Goal: Task Accomplishment & Management: Complete application form

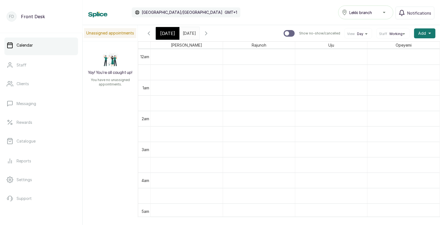
scroll to position [545, 0]
click at [423, 33] on span "Add" at bounding box center [422, 34] width 8 height 6
click at [391, 50] on span "Add Appointment" at bounding box center [404, 48] width 53 height 7
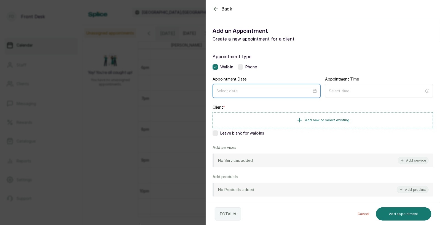
click at [296, 91] on input at bounding box center [263, 91] width 95 height 6
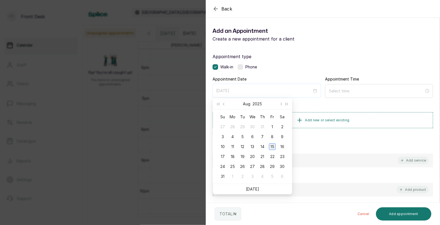
type input "[DATE]"
click at [272, 145] on div "15" at bounding box center [272, 146] width 7 height 7
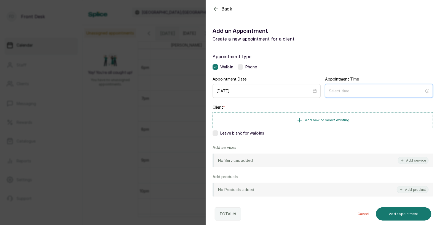
click at [350, 88] on input at bounding box center [376, 91] width 95 height 6
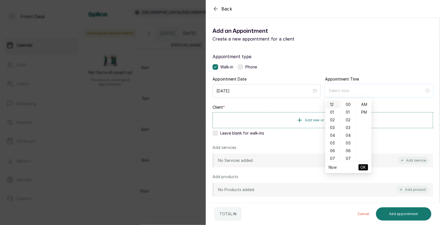
type input "12:00 am"
type input "4:00 am"
type input "12:06 am"
click at [334, 135] on div "04" at bounding box center [332, 135] width 13 height 8
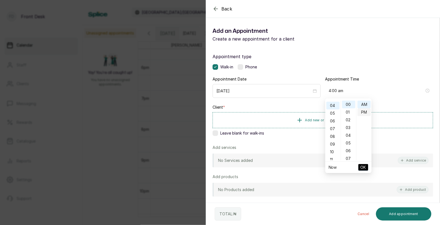
type input "4:00 pm"
click at [366, 114] on div "PM" at bounding box center [364, 112] width 13 height 8
click at [364, 166] on span "OK" at bounding box center [364, 167] width 6 height 10
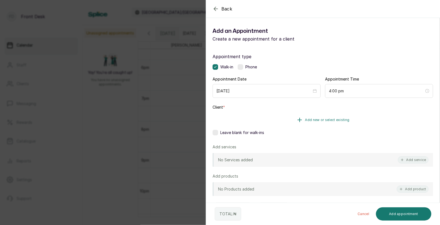
click at [340, 122] on button "Add new or select existing" at bounding box center [323, 119] width 221 height 15
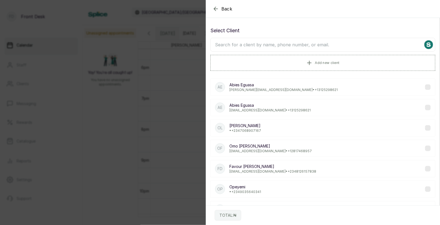
click at [317, 44] on input "text" at bounding box center [322, 45] width 225 height 14
type input "step"
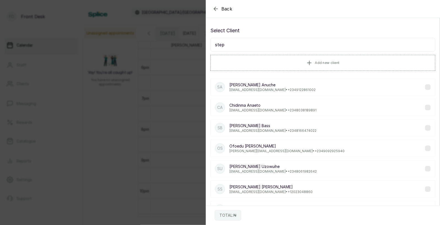
click at [256, 84] on p "[PERSON_NAME]" at bounding box center [272, 85] width 86 height 6
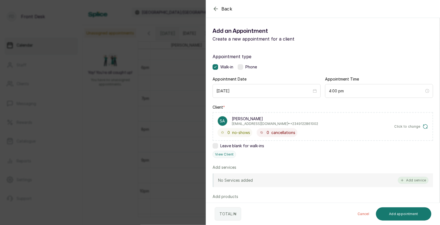
click at [418, 179] on button "Add service" at bounding box center [413, 180] width 31 height 7
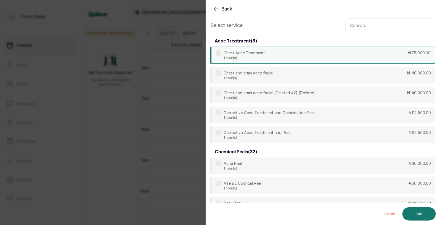
scroll to position [0, 0]
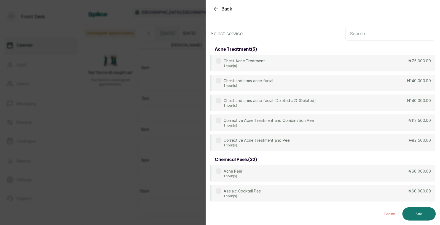
click at [366, 33] on input "text" at bounding box center [390, 34] width 90 height 14
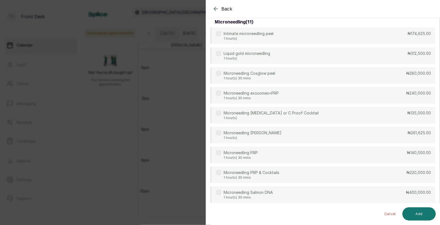
scroll to position [89, 0]
type input "micro"
click at [261, 155] on div "Microneedling PRP 1 hour(s) 30 mins ₦140,000.00" at bounding box center [322, 154] width 225 height 17
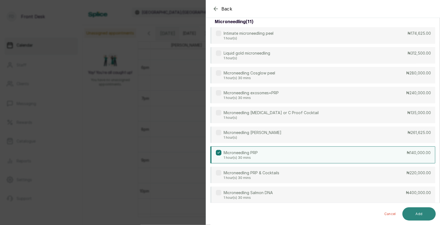
click at [419, 216] on button "Add" at bounding box center [418, 213] width 33 height 13
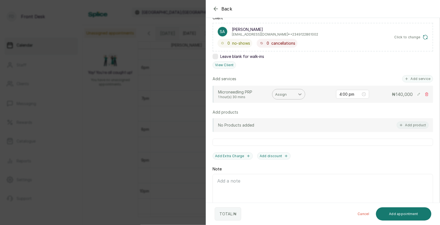
click at [300, 94] on icon at bounding box center [299, 94] width 3 height 2
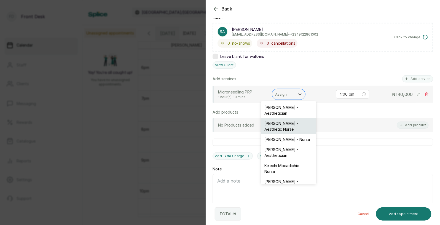
click at [281, 122] on div "[PERSON_NAME] - Aesthetic Nurse" at bounding box center [288, 126] width 55 height 16
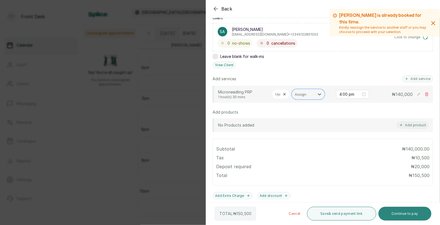
click at [394, 215] on button "Continue to pay" at bounding box center [404, 214] width 53 height 14
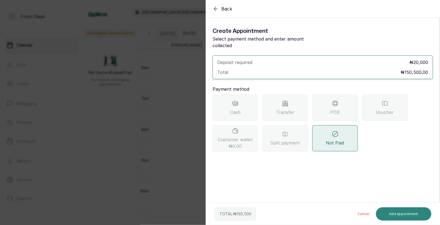
scroll to position [0, 0]
click at [274, 112] on div "Transfer" at bounding box center [284, 108] width 45 height 26
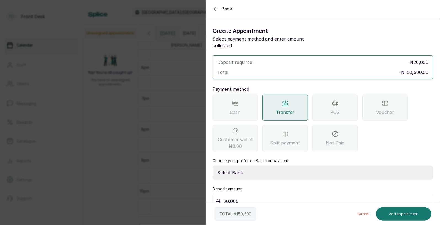
click at [257, 166] on select "Select Bank [PERSON_NAME] Fairmoney Microfinance Bank SKN ANALYTICS MED AESTH. …" at bounding box center [323, 173] width 221 height 14
select select "43272bc0-21c6-4b19-b9fb-c2093b8603c2"
click at [244, 197] on input "20,000" at bounding box center [327, 201] width 206 height 8
click at [392, 211] on button "Add appointment" at bounding box center [404, 213] width 56 height 13
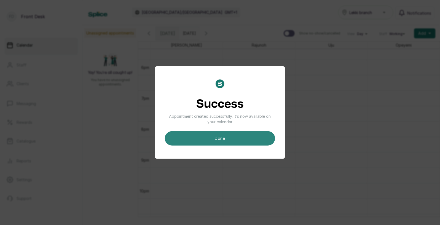
click at [256, 138] on button "done" at bounding box center [220, 138] width 110 height 14
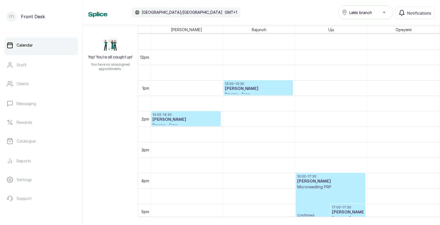
click at [314, 182] on h3 "[PERSON_NAME]" at bounding box center [330, 182] width 67 height 6
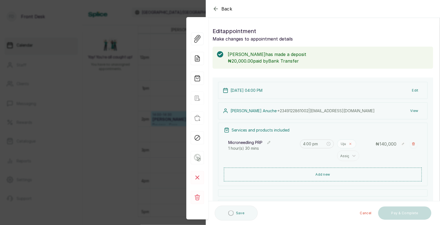
click at [350, 145] on icon at bounding box center [350, 143] width 3 height 3
click at [350, 145] on div at bounding box center [354, 145] width 10 height 10
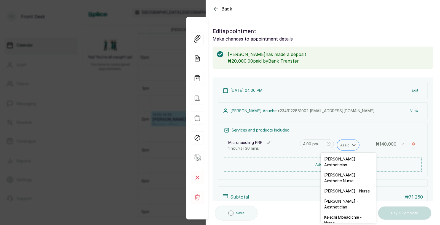
click at [350, 145] on div at bounding box center [354, 145] width 10 height 10
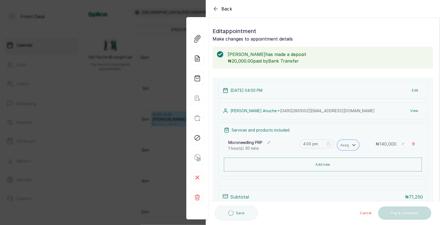
click at [350, 145] on div at bounding box center [354, 145] width 10 height 10
click at [339, 159] on div "Assign" at bounding box center [343, 155] width 12 height 9
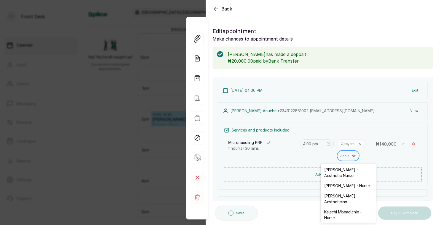
scroll to position [185, 0]
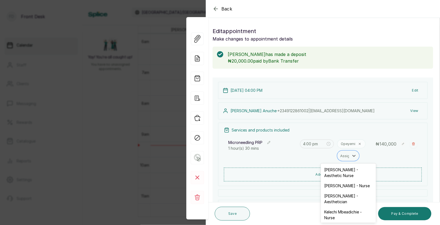
click at [365, 156] on div "Opeyemi option [PERSON_NAME] - Aesthetician, selected. [PERSON_NAME] - Aestheti…" at bounding box center [358, 149] width 43 height 21
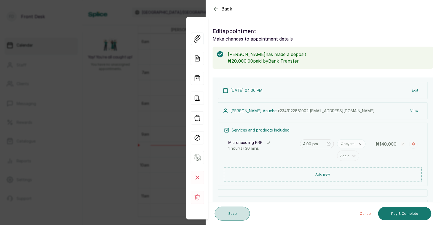
click at [241, 218] on button "Save" at bounding box center [232, 214] width 35 height 14
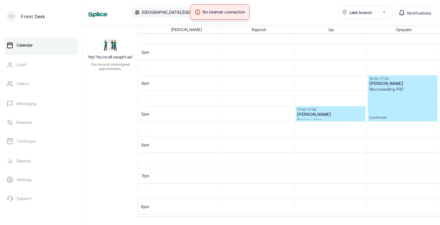
scroll to position [465, 0]
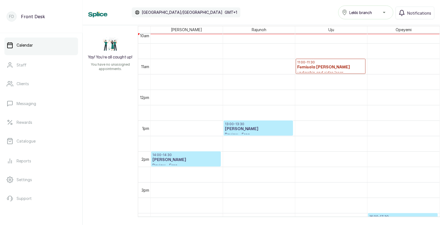
click at [330, 66] on h3 "Femisola [PERSON_NAME]" at bounding box center [330, 67] width 67 height 6
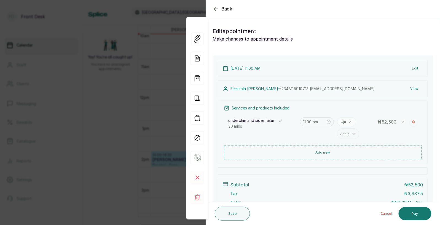
click at [222, 10] on span "Back" at bounding box center [226, 9] width 11 height 7
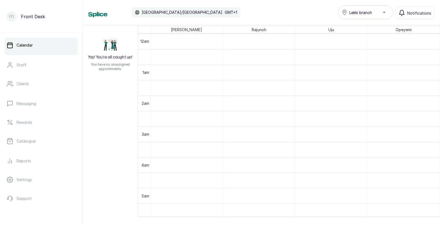
scroll to position [0, 0]
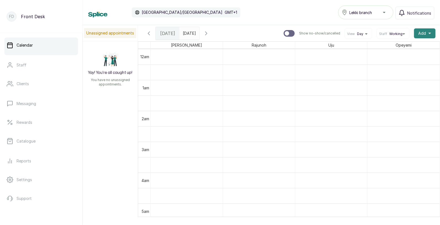
click at [431, 34] on icon "button" at bounding box center [429, 33] width 3 height 3
click at [405, 47] on span "Add Appointment" at bounding box center [404, 48] width 53 height 7
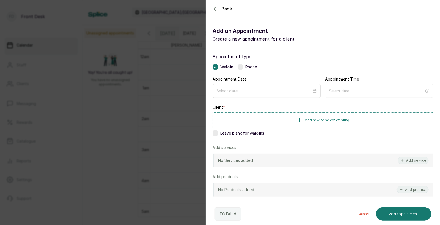
click at [229, 11] on span "Back" at bounding box center [226, 9] width 11 height 7
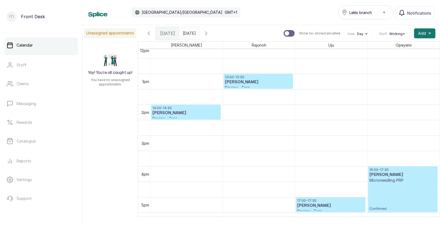
scroll to position [363, 0]
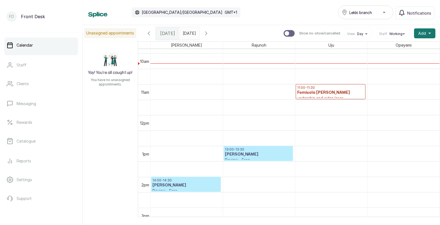
type input "dd/MM/yyyy"
click at [188, 29] on input "dd/MM/yyyy" at bounding box center [184, 31] width 9 height 9
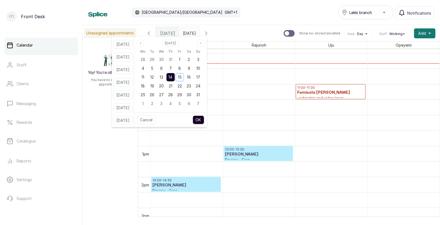
click at [175, 74] on div "14" at bounding box center [170, 77] width 8 height 8
click at [173, 76] on span "14" at bounding box center [171, 77] width 4 height 5
click at [191, 75] on span "16" at bounding box center [189, 77] width 4 height 5
click at [173, 78] on span "14" at bounding box center [171, 77] width 4 height 5
click at [204, 120] on button "OK" at bounding box center [199, 119] width 12 height 9
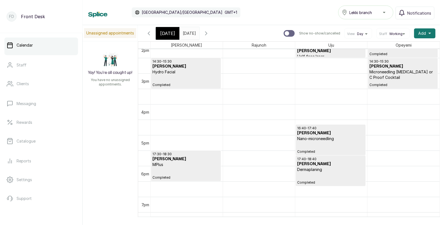
scroll to position [452, 0]
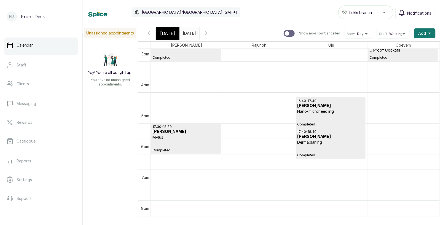
click at [167, 32] on span "[DATE]" at bounding box center [167, 33] width 15 height 7
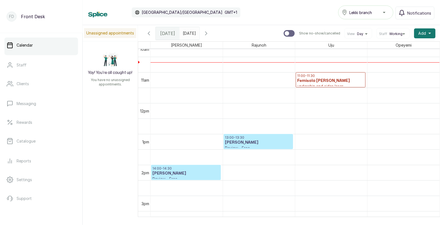
scroll to position [322, 0]
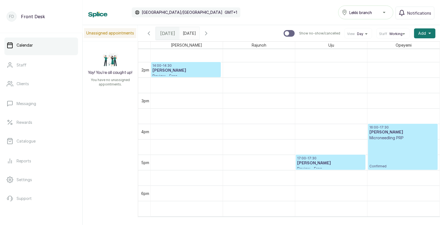
click at [189, 34] on input "[DATE]" at bounding box center [184, 31] width 9 height 9
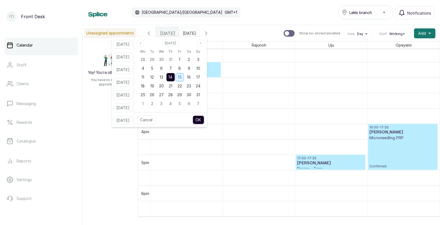
click at [184, 76] on div "15" at bounding box center [180, 77] width 8 height 8
click at [193, 78] on div "16" at bounding box center [189, 77] width 8 height 8
click at [204, 120] on button "OK" at bounding box center [199, 119] width 12 height 9
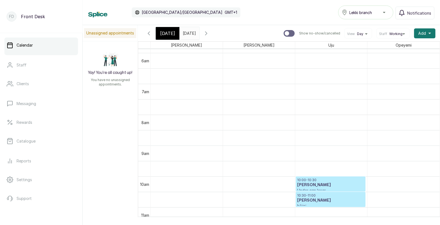
click at [189, 33] on input "[DATE]" at bounding box center [184, 31] width 9 height 9
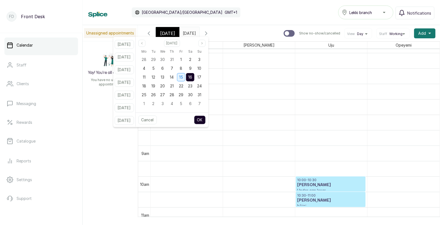
click at [183, 79] on span "15" at bounding box center [181, 77] width 4 height 5
click at [205, 122] on button "OK" at bounding box center [200, 119] width 12 height 9
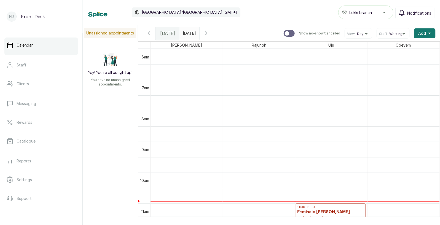
click at [189, 35] on input "[DATE]" at bounding box center [184, 31] width 9 height 9
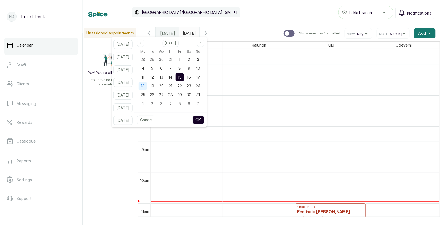
click at [145, 84] on span "18" at bounding box center [143, 86] width 4 height 5
click at [202, 120] on button "OK" at bounding box center [199, 119] width 12 height 9
type input "[DATE]"
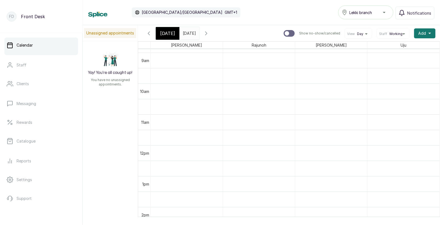
scroll to position [285, 0]
click at [171, 33] on span "[DATE]" at bounding box center [167, 33] width 15 height 7
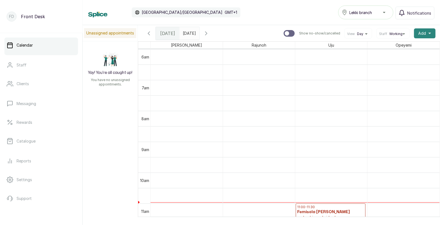
click at [430, 34] on icon "button" at bounding box center [429, 33] width 3 height 1
click at [399, 47] on span "Add Appointment" at bounding box center [404, 48] width 53 height 7
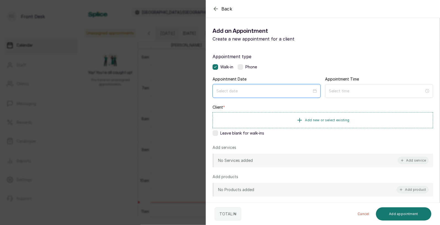
click at [292, 89] on input at bounding box center [263, 91] width 95 height 6
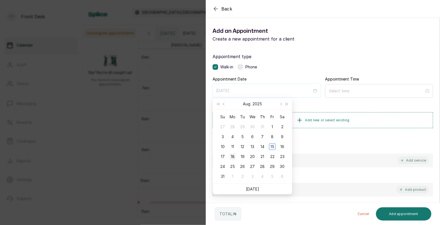
type input "[DATE]"
click at [233, 157] on div "18" at bounding box center [232, 156] width 7 height 7
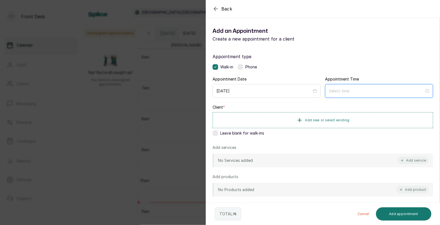
click at [349, 93] on input at bounding box center [376, 91] width 95 height 6
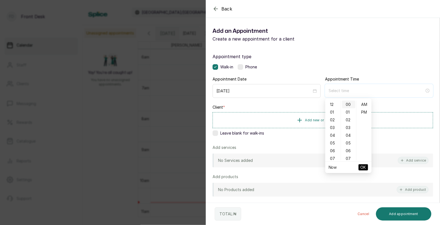
type input "12:00 am"
click at [334, 110] on div "01" at bounding box center [332, 112] width 13 height 8
type input "1:00 pm"
click at [363, 114] on div "PM" at bounding box center [364, 112] width 13 height 8
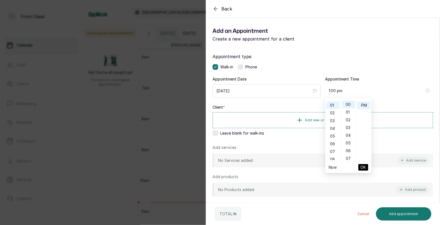
click at [363, 168] on span "OK" at bounding box center [364, 167] width 6 height 10
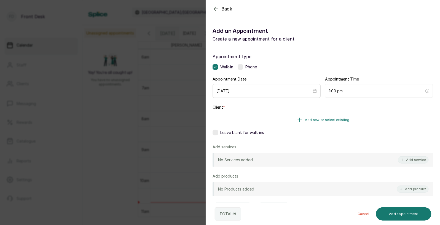
click at [333, 124] on button "Add new or select existing" at bounding box center [323, 119] width 221 height 15
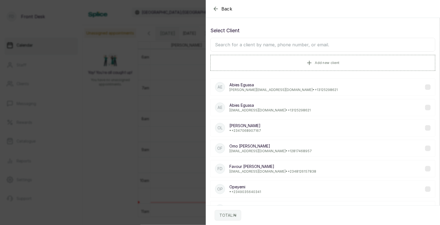
click at [322, 43] on input "text" at bounding box center [322, 45] width 225 height 14
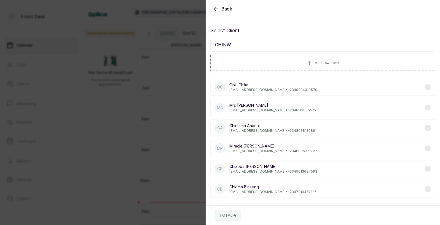
type input "[PERSON_NAME]"
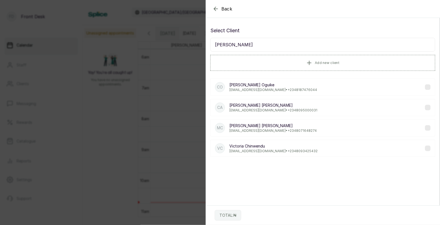
click at [264, 107] on p "[PERSON_NAME]" at bounding box center [273, 106] width 88 height 6
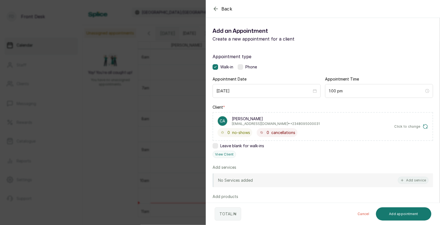
click at [313, 181] on div "No Services added Add service" at bounding box center [323, 180] width 221 height 14
click at [418, 181] on button "Add service" at bounding box center [413, 180] width 31 height 7
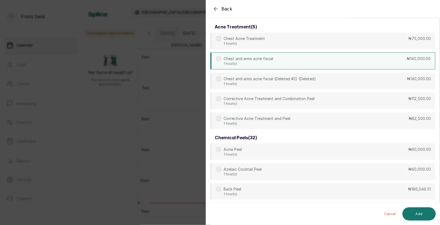
scroll to position [0, 0]
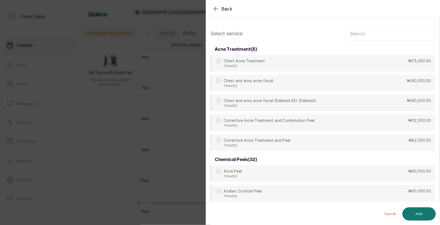
click at [363, 35] on input "text" at bounding box center [390, 34] width 90 height 14
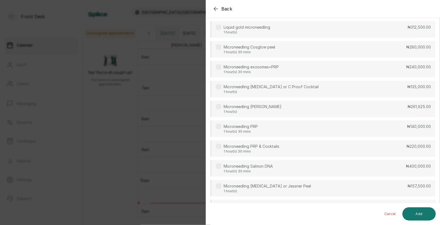
scroll to position [115, 0]
type input "MICR"
click at [308, 131] on div "Microneedling PRP 1 hour(s) 30 mins ₦140,000.00" at bounding box center [322, 129] width 225 height 17
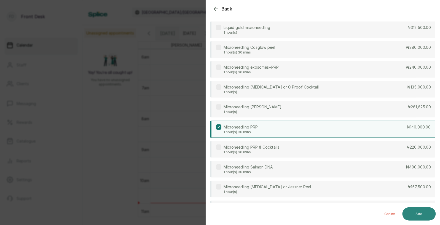
click at [416, 213] on button "Add" at bounding box center [418, 213] width 33 height 13
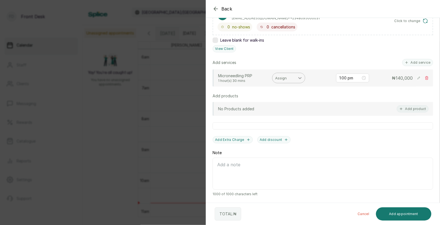
click at [301, 79] on icon at bounding box center [300, 78] width 6 height 6
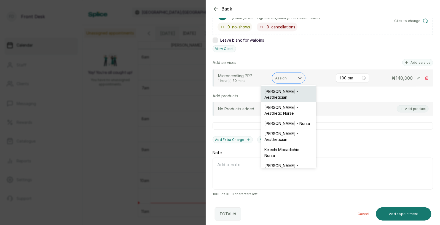
click at [278, 92] on div "[PERSON_NAME] - Aesthetician" at bounding box center [288, 94] width 55 height 16
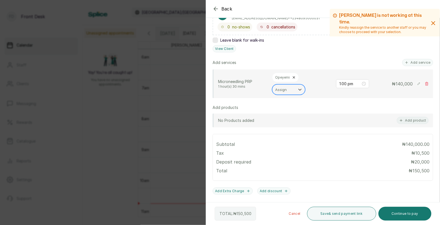
click at [288, 90] on div at bounding box center [283, 89] width 17 height 7
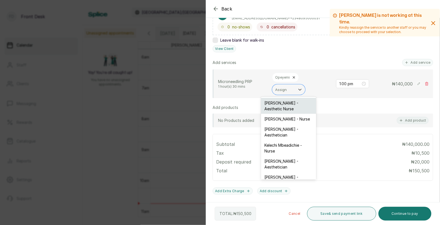
click at [284, 106] on div "[PERSON_NAME] - Aesthetic Nurse" at bounding box center [288, 106] width 55 height 16
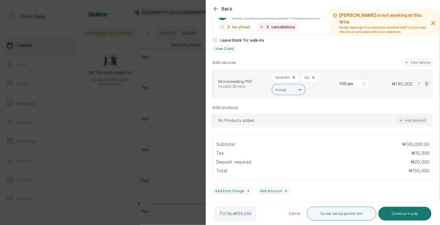
click at [313, 77] on icon at bounding box center [314, 78] width 2 height 2
click at [283, 77] on p "Opeyemi" at bounding box center [282, 77] width 15 height 4
click at [286, 90] on div at bounding box center [283, 89] width 17 height 7
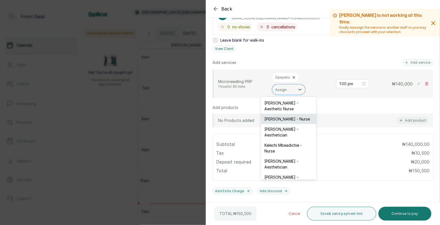
click at [285, 114] on div "[PERSON_NAME] - Nurse" at bounding box center [288, 119] width 55 height 10
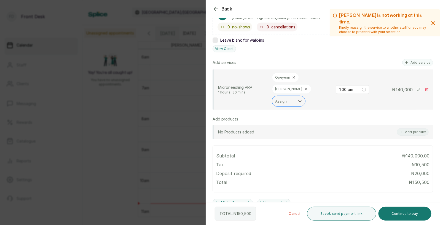
click at [292, 77] on icon at bounding box center [294, 78] width 4 height 4
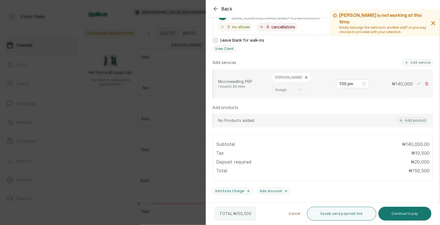
click at [304, 77] on icon at bounding box center [306, 78] width 4 height 4
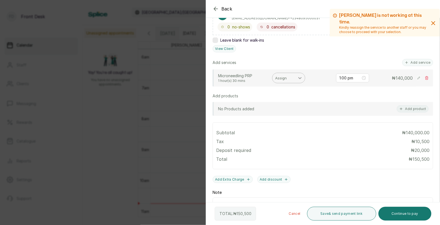
click at [297, 77] on icon at bounding box center [300, 78] width 6 height 6
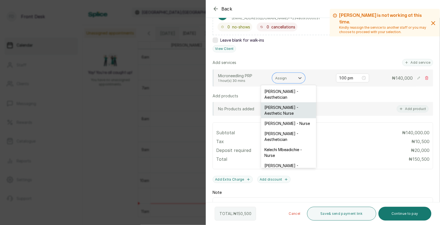
click at [286, 109] on div "[PERSON_NAME] - Aesthetic Nurse" at bounding box center [288, 110] width 55 height 16
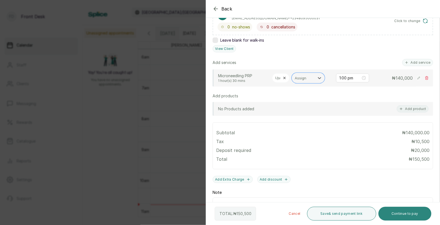
click at [410, 215] on button "Continue to pay" at bounding box center [404, 214] width 53 height 14
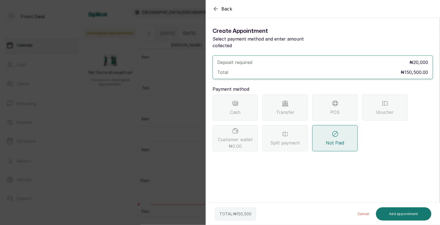
click at [292, 109] on span "Transfer" at bounding box center [285, 112] width 18 height 7
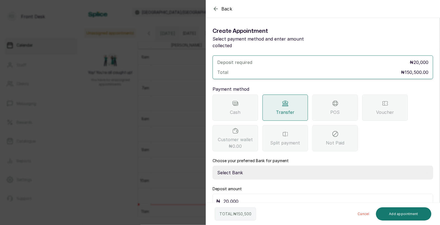
click at [270, 166] on select "Select Bank [PERSON_NAME] Fairmoney Microfinance Bank SKN ANALYTICS MED AESTH. …" at bounding box center [323, 173] width 221 height 14
select select "43272bc0-21c6-4b19-b9fb-c2093b8603c2"
click at [397, 215] on button "Add appointment" at bounding box center [404, 213] width 56 height 13
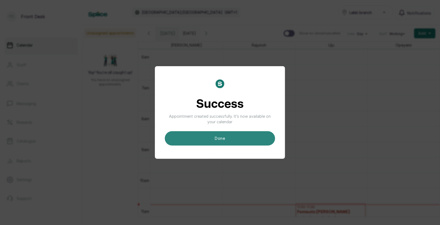
click at [242, 140] on button "done" at bounding box center [220, 138] width 110 height 14
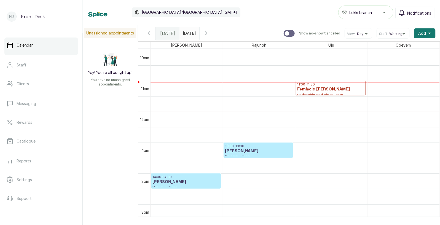
scroll to position [311, 0]
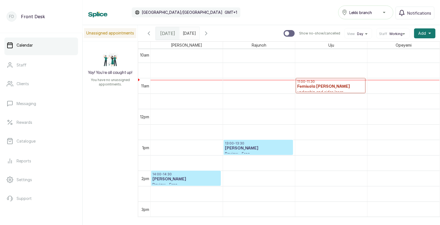
click at [185, 32] on input "[DATE]" at bounding box center [184, 31] width 9 height 9
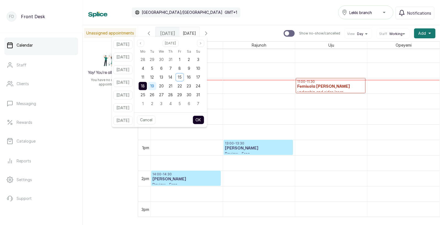
click at [154, 87] on span "19" at bounding box center [152, 86] width 4 height 5
click at [145, 87] on span "18" at bounding box center [143, 86] width 4 height 5
click at [204, 120] on button "OK" at bounding box center [199, 119] width 12 height 9
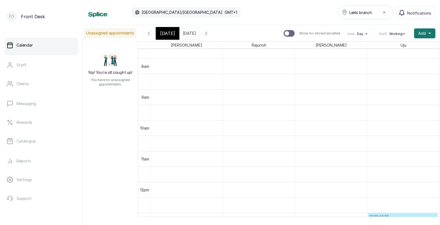
scroll to position [239, 0]
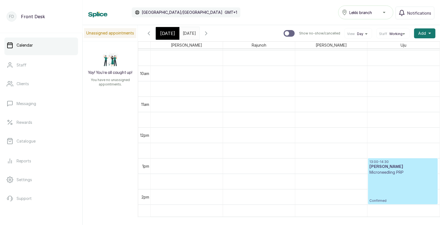
click at [184, 33] on input "[DATE]" at bounding box center [184, 31] width 9 height 9
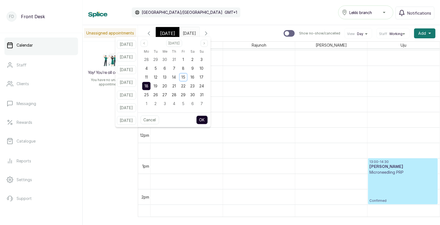
click at [168, 30] on span "[DATE]" at bounding box center [167, 33] width 15 height 7
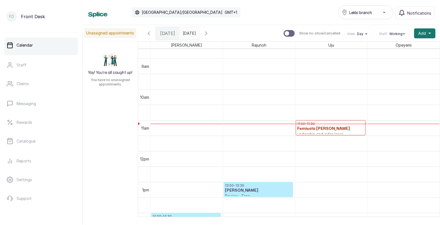
click at [188, 33] on input "[DATE]" at bounding box center [184, 31] width 9 height 9
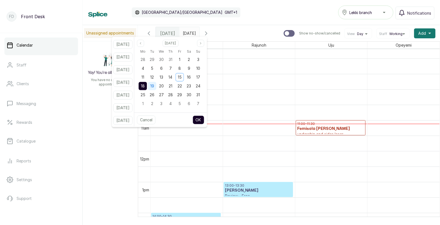
click at [154, 87] on span "19" at bounding box center [152, 86] width 4 height 5
click at [145, 85] on span "18" at bounding box center [143, 86] width 4 height 5
click at [203, 119] on button "OK" at bounding box center [199, 119] width 12 height 9
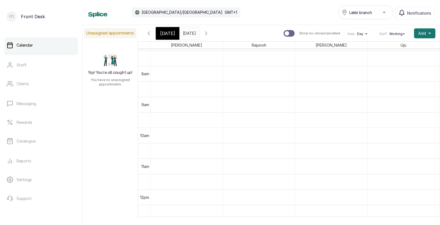
scroll to position [258, 0]
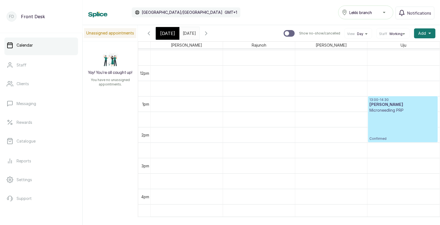
click at [384, 115] on div "13:00 - 14:30 [PERSON_NAME] Microneedling PRP Confirmed" at bounding box center [402, 119] width 67 height 43
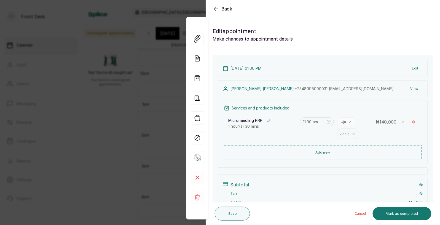
type input "1:00 pm"
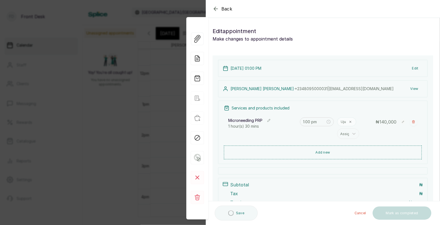
scroll to position [185, 0]
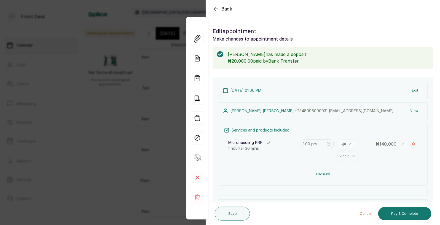
click at [337, 174] on button "Add new" at bounding box center [323, 174] width 198 height 13
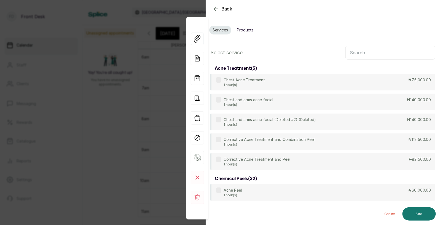
click at [361, 55] on input "text" at bounding box center [390, 53] width 90 height 14
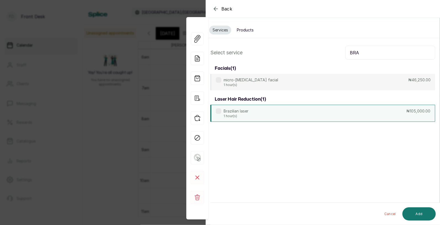
click at [345, 109] on div "Brazilian laser 1 hour(s) ₦105,000.00" at bounding box center [322, 113] width 225 height 17
click at [379, 52] on input "BRA" at bounding box center [390, 53] width 90 height 14
type input "B"
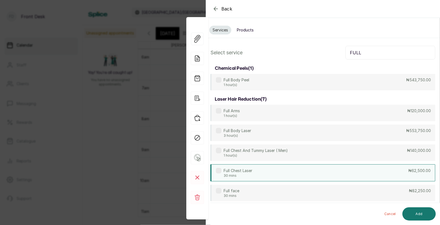
type input "FULL"
click at [277, 176] on div "Full Chest Laser 30 mins ₦62,500.00" at bounding box center [322, 172] width 225 height 17
click at [419, 214] on button "Add" at bounding box center [418, 213] width 33 height 13
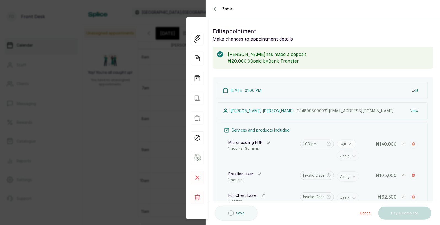
type input "2:30 pm"
type input "3:30 pm"
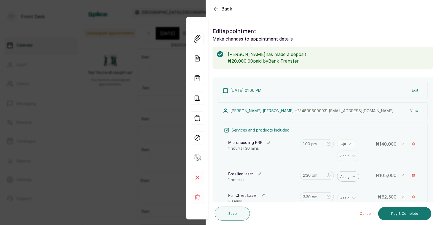
click at [352, 177] on icon at bounding box center [354, 177] width 6 height 6
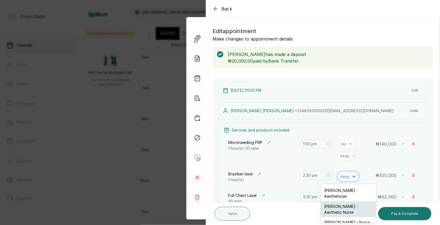
click at [342, 207] on div "[PERSON_NAME] - Aesthetic Nurse" at bounding box center [348, 209] width 55 height 16
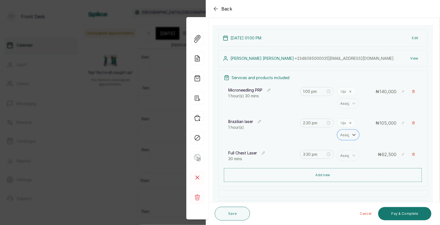
scroll to position [53, 0]
click at [351, 156] on div at bounding box center [354, 155] width 10 height 10
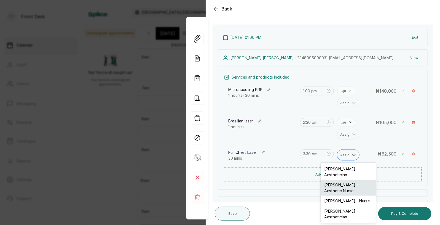
click at [347, 182] on div "[PERSON_NAME] - Aesthetic Nurse" at bounding box center [348, 188] width 55 height 16
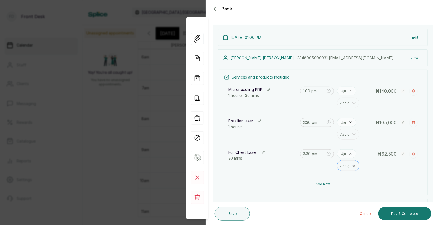
click at [328, 187] on button "Add new" at bounding box center [323, 184] width 198 height 13
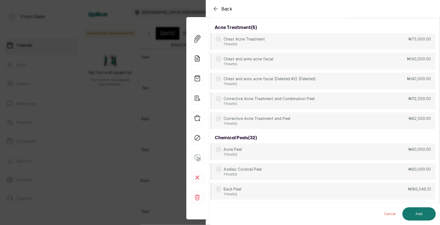
scroll to position [0, 0]
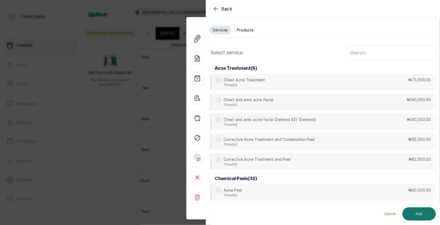
click at [368, 50] on input "text" at bounding box center [390, 53] width 90 height 14
click at [224, 9] on span "Back" at bounding box center [226, 9] width 11 height 7
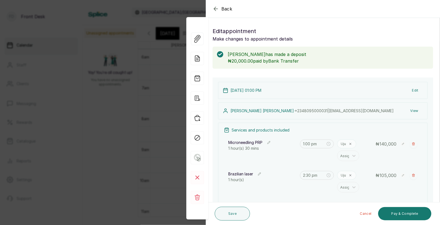
click at [224, 9] on span "Back" at bounding box center [226, 9] width 11 height 7
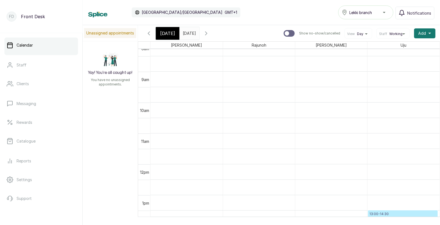
scroll to position [240, 0]
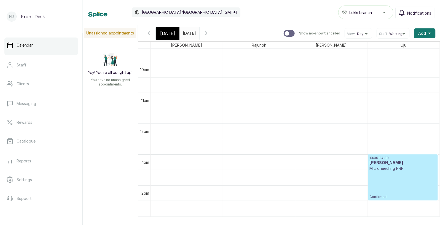
click at [185, 32] on input "[DATE]" at bounding box center [184, 31] width 9 height 9
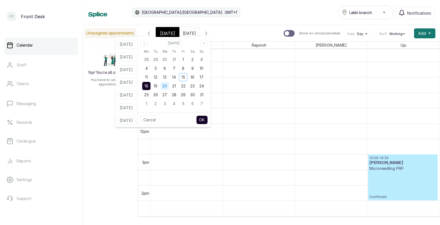
click at [167, 84] on span "20" at bounding box center [165, 86] width 5 height 5
click at [148, 86] on span "18" at bounding box center [146, 86] width 4 height 5
click at [208, 120] on button "OK" at bounding box center [202, 119] width 12 height 9
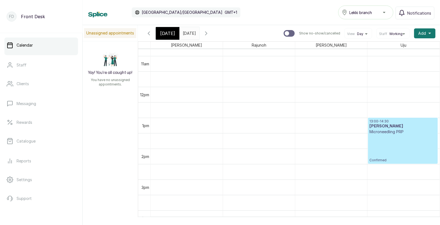
click at [385, 131] on p "Microneedling PRP" at bounding box center [402, 132] width 67 height 6
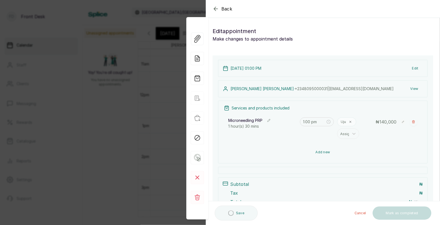
click at [338, 152] on button "Add new" at bounding box center [323, 152] width 198 height 13
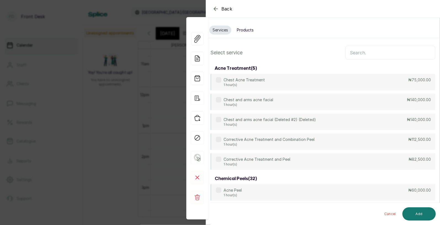
click at [368, 50] on input "text" at bounding box center [390, 53] width 90 height 14
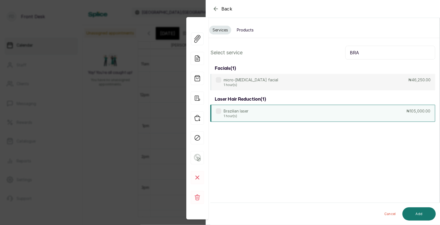
type input "BRA"
click at [356, 106] on div "Brazilian laser 1 hour(s) ₦105,000.00" at bounding box center [322, 113] width 225 height 17
click at [426, 212] on button "Add" at bounding box center [418, 213] width 33 height 13
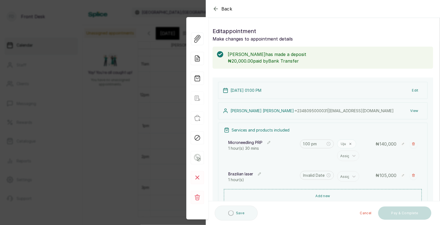
type input "2:30 pm"
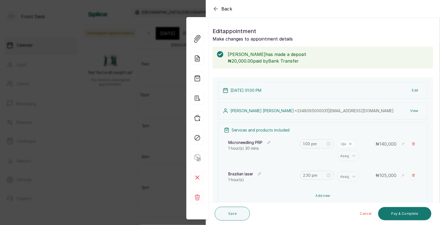
click at [332, 194] on button "Add new" at bounding box center [323, 195] width 198 height 13
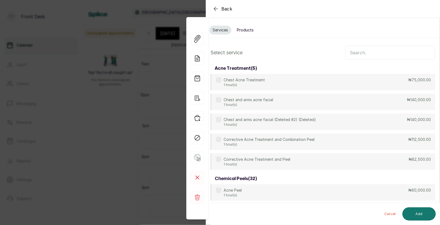
click at [387, 55] on input "text" at bounding box center [390, 53] width 90 height 14
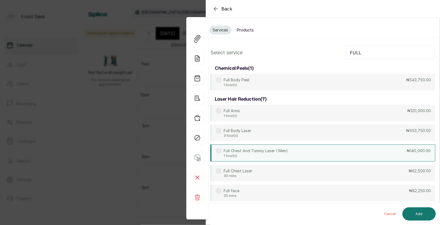
type input "FULL"
click at [300, 154] on div "Full Chest And Tummy Laser ( Men) 1 hour(s) ₦140,000.00" at bounding box center [322, 152] width 225 height 17
click at [414, 214] on button "Add" at bounding box center [418, 213] width 33 height 13
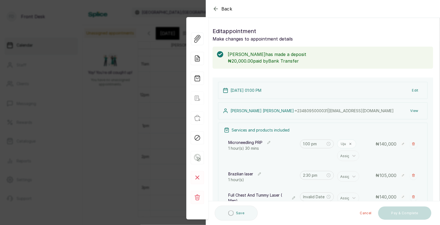
type input "3:30 pm"
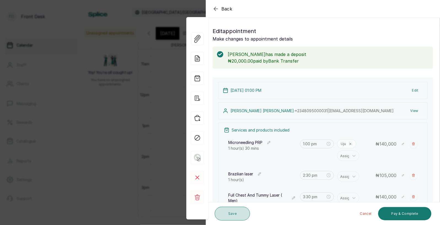
click at [245, 213] on button "Save" at bounding box center [232, 214] width 35 height 14
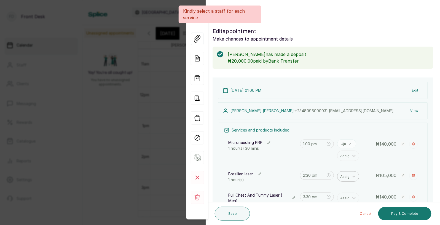
click at [346, 176] on div at bounding box center [346, 176] width 12 height 7
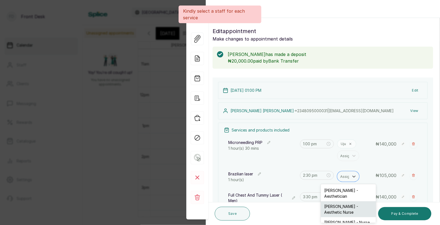
click at [344, 205] on div "[PERSON_NAME] - Aesthetic Nurse" at bounding box center [348, 209] width 55 height 16
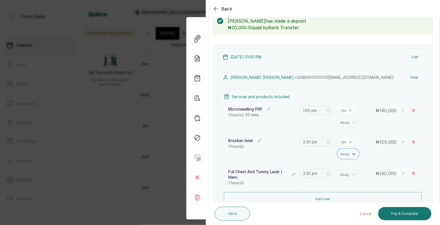
scroll to position [34, 0]
click at [353, 176] on icon at bounding box center [354, 174] width 6 height 6
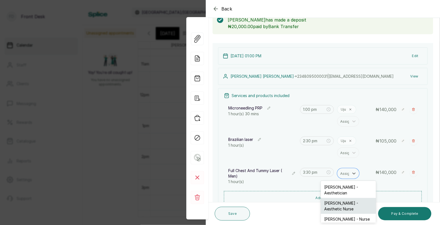
click at [350, 204] on div "[PERSON_NAME] - Aesthetic Nurse" at bounding box center [348, 206] width 55 height 16
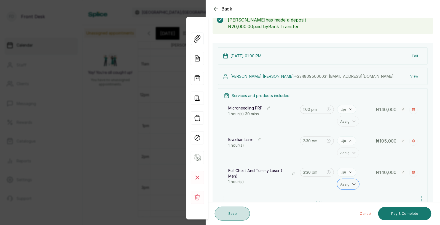
click at [233, 213] on button "Save" at bounding box center [232, 214] width 35 height 14
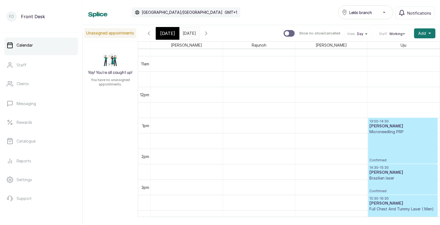
click at [163, 31] on span "[DATE]" at bounding box center [167, 33] width 15 height 7
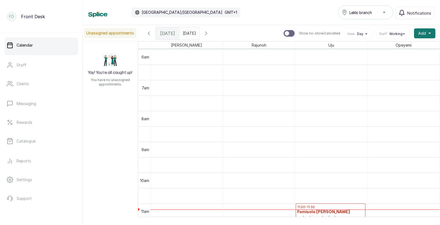
click at [185, 32] on input "[DATE]" at bounding box center [184, 31] width 9 height 9
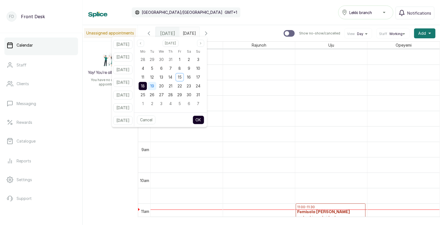
click at [154, 86] on span "19" at bounding box center [152, 86] width 4 height 5
click at [204, 119] on button "OK" at bounding box center [199, 119] width 12 height 9
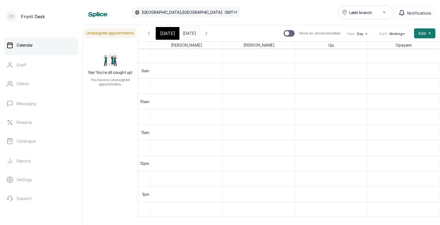
scroll to position [272, 0]
click at [166, 33] on span "[DATE]" at bounding box center [167, 33] width 15 height 7
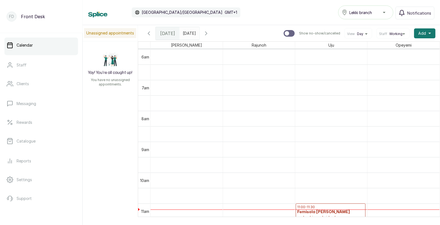
click at [189, 32] on input "[DATE]" at bounding box center [184, 31] width 9 height 9
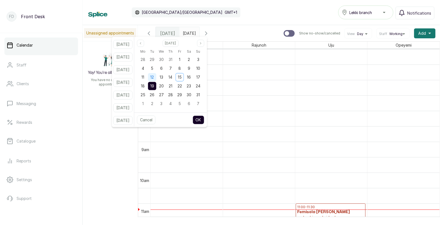
click at [154, 78] on span "12" at bounding box center [152, 77] width 4 height 5
click at [203, 120] on button "OK" at bounding box center [199, 119] width 12 height 9
type input "[DATE]"
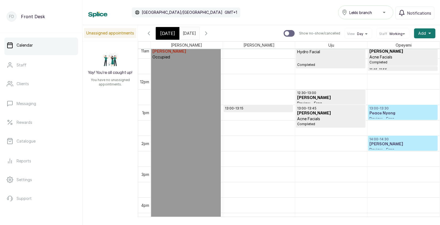
click at [391, 113] on h3 "Peace Nyong" at bounding box center [402, 114] width 67 height 6
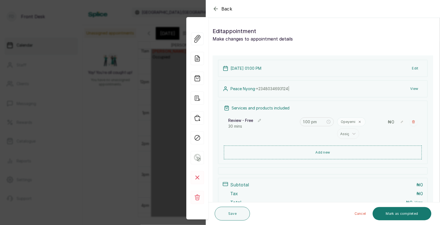
click at [416, 69] on button "Edit" at bounding box center [415, 68] width 15 height 10
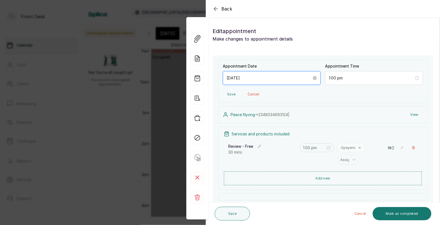
click at [295, 79] on input "[DATE]" at bounding box center [269, 78] width 85 height 6
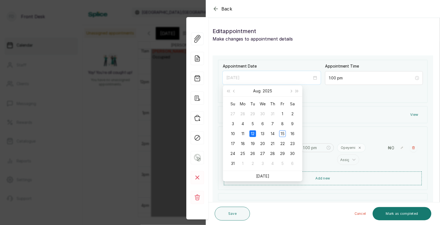
type input "[DATE]"
click at [256, 134] on div "12" at bounding box center [252, 133] width 7 height 7
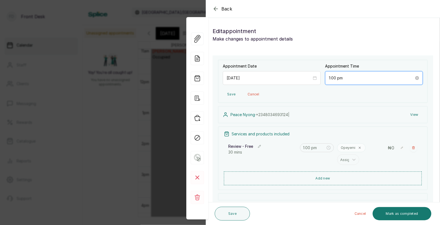
click at [389, 78] on input "1:00 pm" at bounding box center [371, 78] width 85 height 6
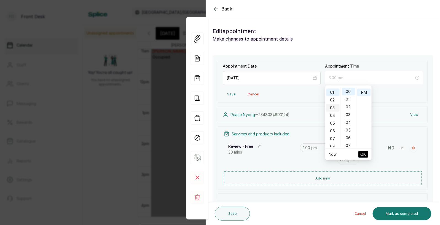
click at [334, 108] on div "03" at bounding box center [332, 108] width 13 height 8
click at [305, 79] on input "[DATE]" at bounding box center [269, 78] width 85 height 6
type input "1:00 pm"
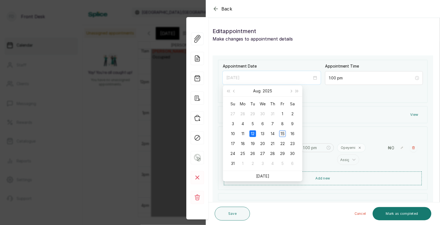
type input "[DATE]"
click at [284, 133] on div "15" at bounding box center [282, 133] width 7 height 7
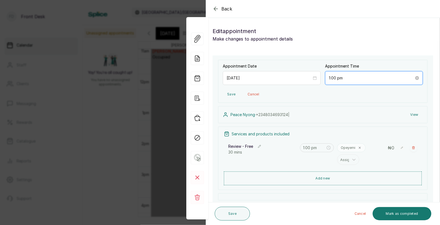
click at [355, 77] on input "1:00 pm" at bounding box center [371, 78] width 85 height 6
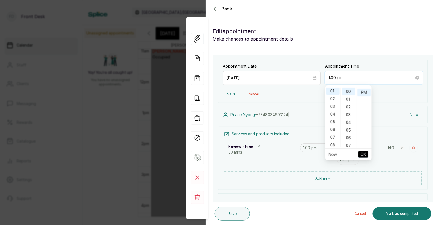
scroll to position [7, 0]
click at [335, 107] on div "03" at bounding box center [332, 107] width 13 height 8
type input "3:00 pm"
click at [365, 153] on span "OK" at bounding box center [364, 154] width 6 height 10
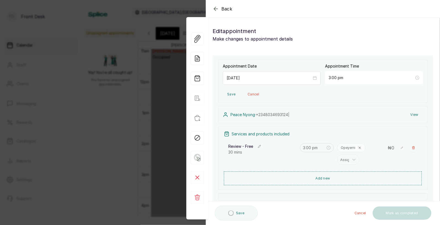
type input "3:00 pm"
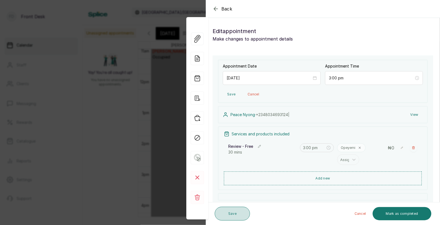
click at [240, 211] on button "Save" at bounding box center [232, 214] width 35 height 14
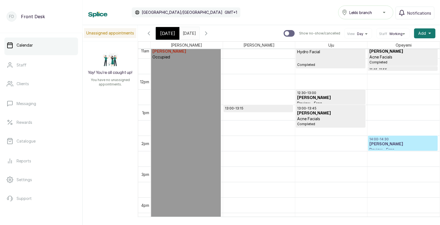
click at [171, 32] on span "[DATE]" at bounding box center [167, 33] width 15 height 7
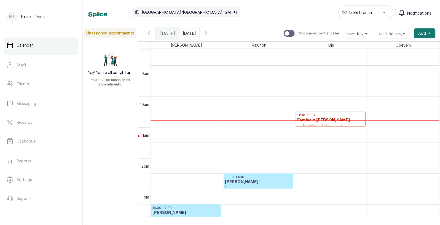
scroll to position [291, 0]
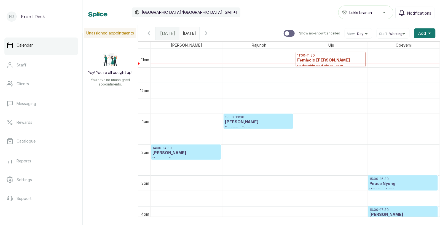
click at [336, 57] on p "11:00 - 11:30" at bounding box center [330, 55] width 67 height 4
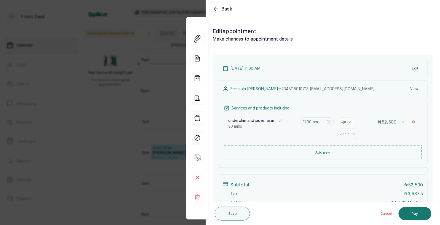
click at [228, 9] on span "Back" at bounding box center [226, 9] width 11 height 7
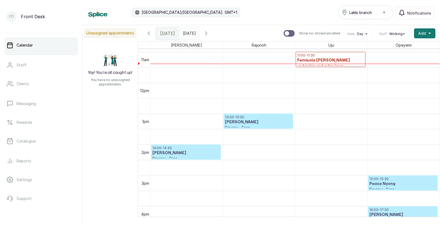
click at [312, 56] on p "11:00 - 11:30" at bounding box center [330, 55] width 67 height 4
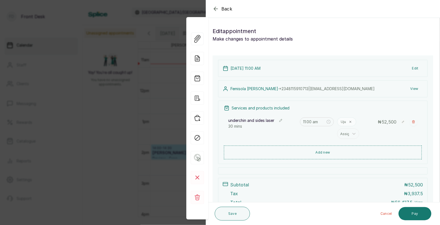
click at [227, 9] on span "Back" at bounding box center [226, 9] width 11 height 7
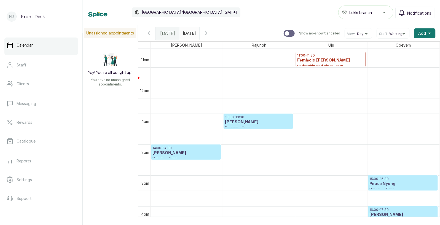
click at [189, 34] on input "[DATE]" at bounding box center [184, 31] width 9 height 9
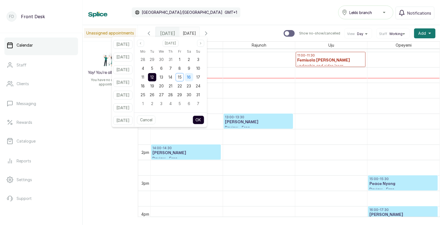
click at [191, 75] on span "16" at bounding box center [189, 77] width 4 height 5
click at [204, 119] on button "OK" at bounding box center [199, 119] width 12 height 9
type input "[DATE]"
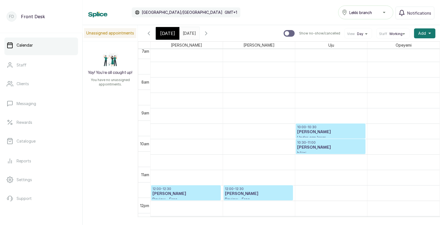
scroll to position [241, 0]
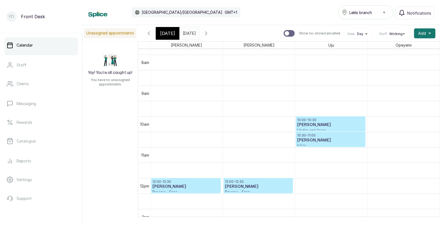
click at [166, 32] on span "[DATE]" at bounding box center [167, 33] width 15 height 7
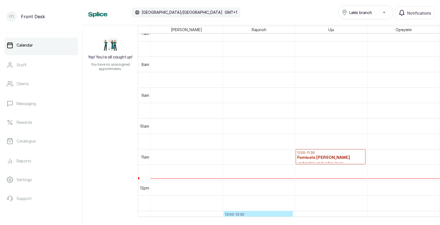
scroll to position [220, 0]
